Goal: Navigation & Orientation: Find specific page/section

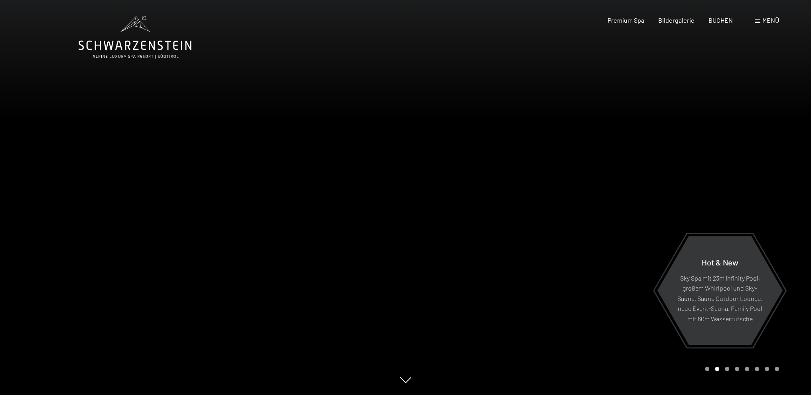
click at [635, 128] on div at bounding box center [609, 197] width 406 height 395
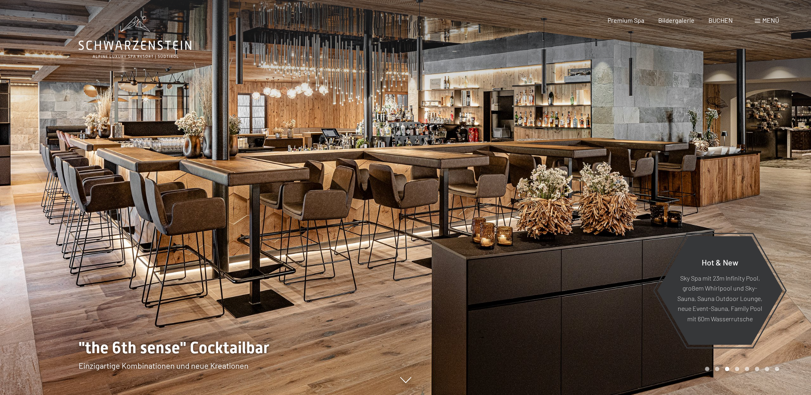
click at [635, 128] on div at bounding box center [609, 197] width 406 height 395
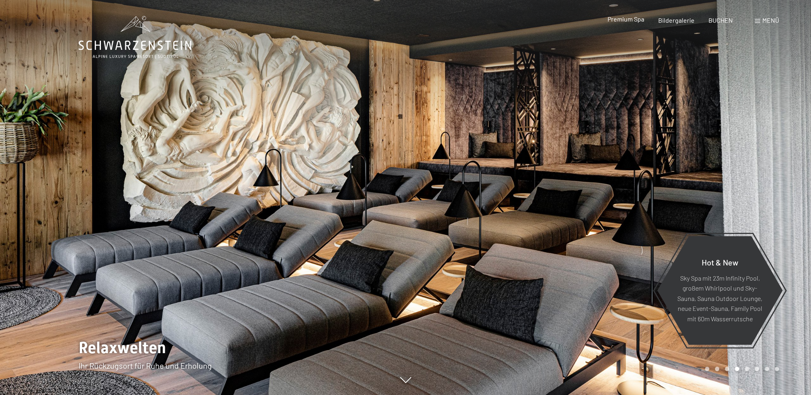
click at [631, 22] on span "Premium Spa" at bounding box center [625, 19] width 37 height 8
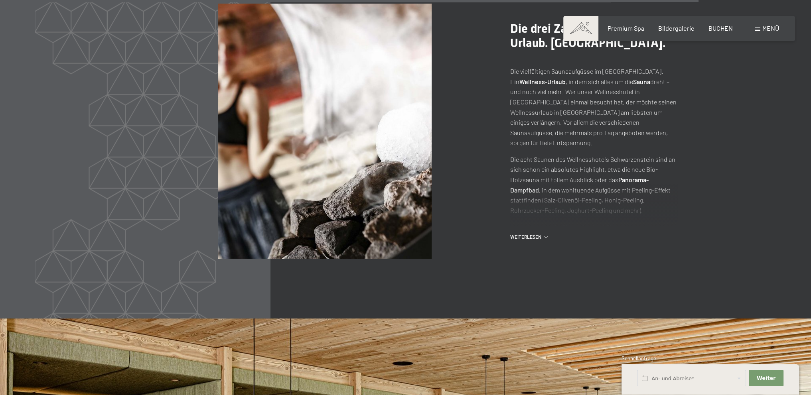
scroll to position [4496, 0]
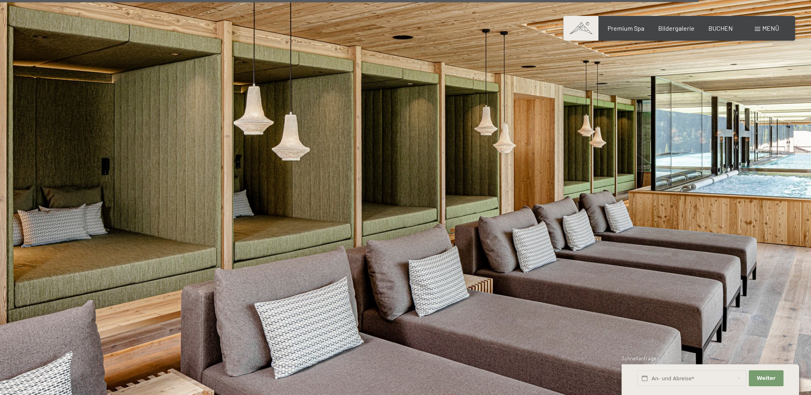
click at [766, 28] on span "Menü" at bounding box center [770, 28] width 17 height 8
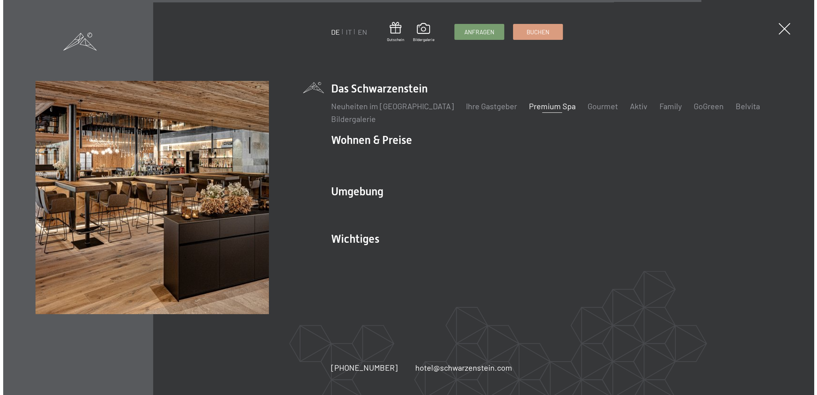
scroll to position [4502, 0]
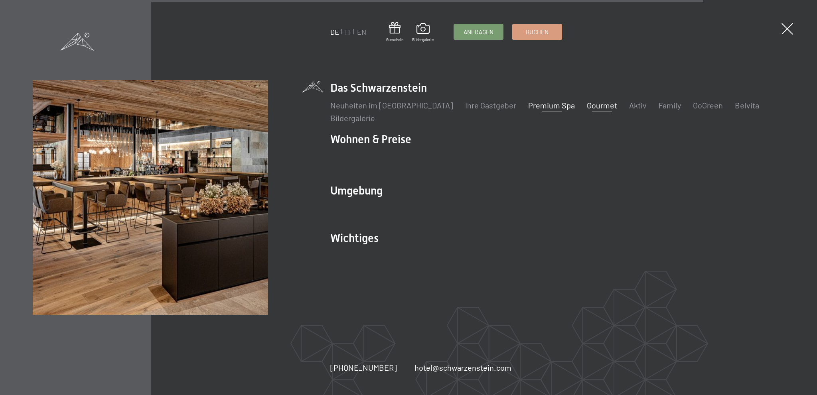
click at [587, 106] on link "Gourmet" at bounding box center [602, 105] width 30 height 10
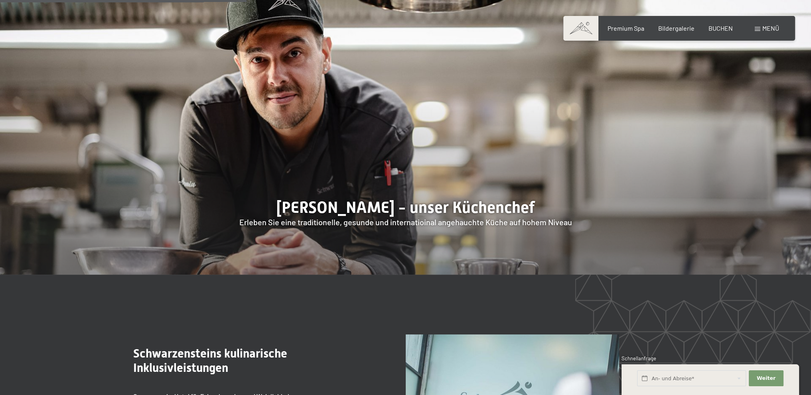
scroll to position [1037, 0]
